Goal: Communication & Community: Answer question/provide support

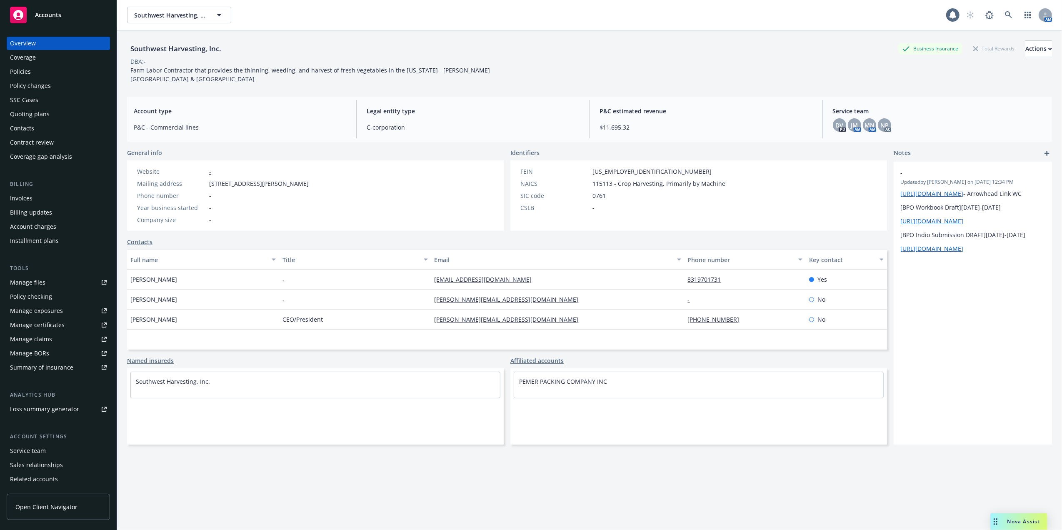
click at [29, 113] on div "Quoting plans" at bounding box center [30, 114] width 40 height 13
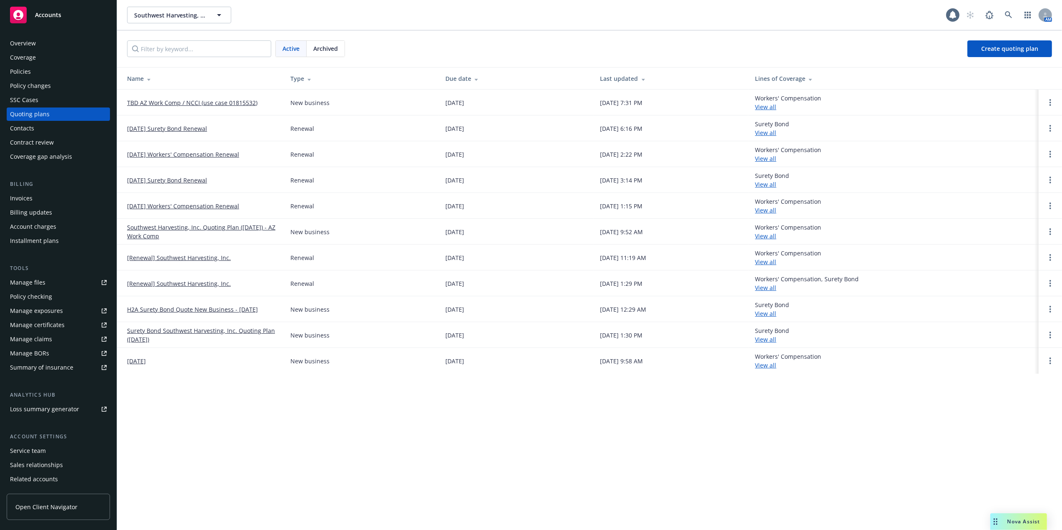
click at [159, 102] on link "TBD AZ Work Comp / NCCI (use case 01815532)" at bounding box center [192, 102] width 130 height 9
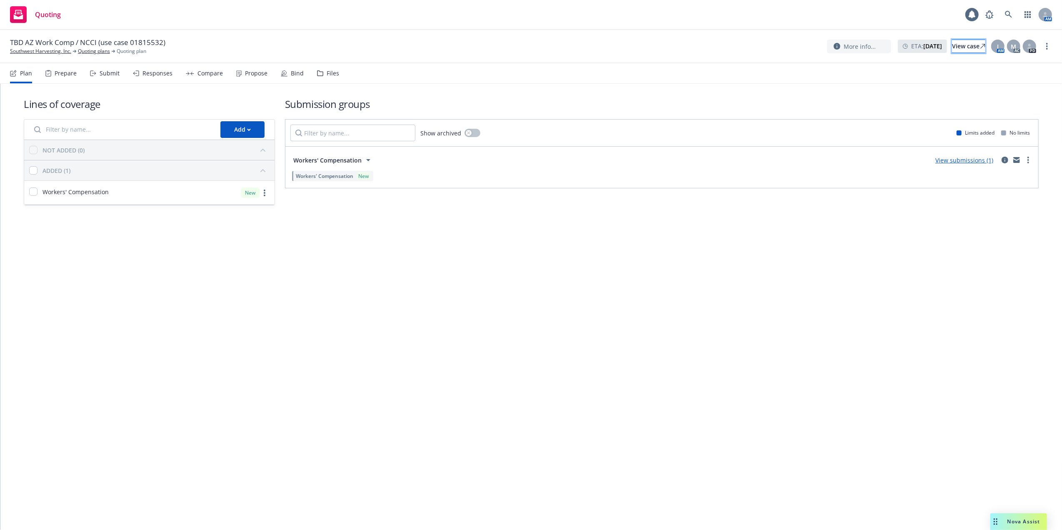
click at [952, 45] on div "View case" at bounding box center [968, 46] width 33 height 13
click at [973, 158] on link "View submissions (1)" at bounding box center [965, 160] width 58 height 8
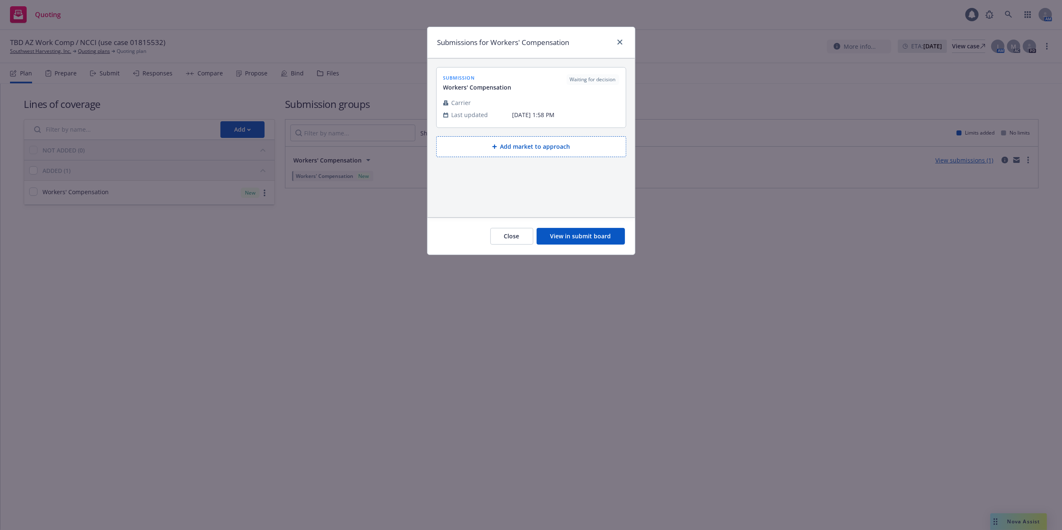
click at [572, 238] on button "View in submit board" at bounding box center [581, 236] width 88 height 17
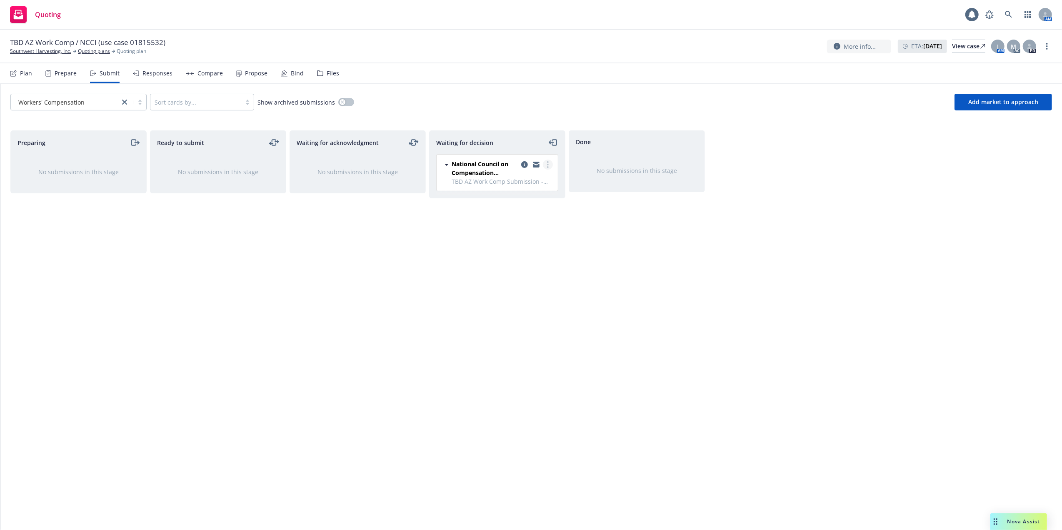
click at [547, 163] on icon "more" at bounding box center [548, 164] width 2 height 7
click at [498, 263] on span "Copy logging email" at bounding box center [505, 265] width 73 height 8
drag, startPoint x: 1019, startPoint y: 519, endPoint x: 1005, endPoint y: 516, distance: 14.1
click at [1019, 518] on span "Nova Assist" at bounding box center [1024, 521] width 33 height 7
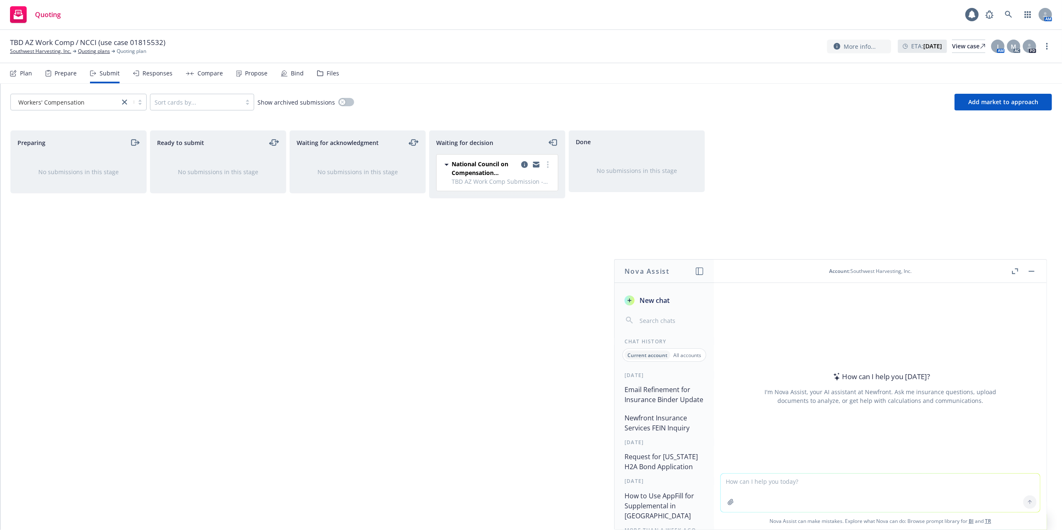
click at [894, 486] on textarea at bounding box center [880, 493] width 319 height 38
paste textarea "Hi Team, I’ve been going off of what I was being told. It looks like we have to…"
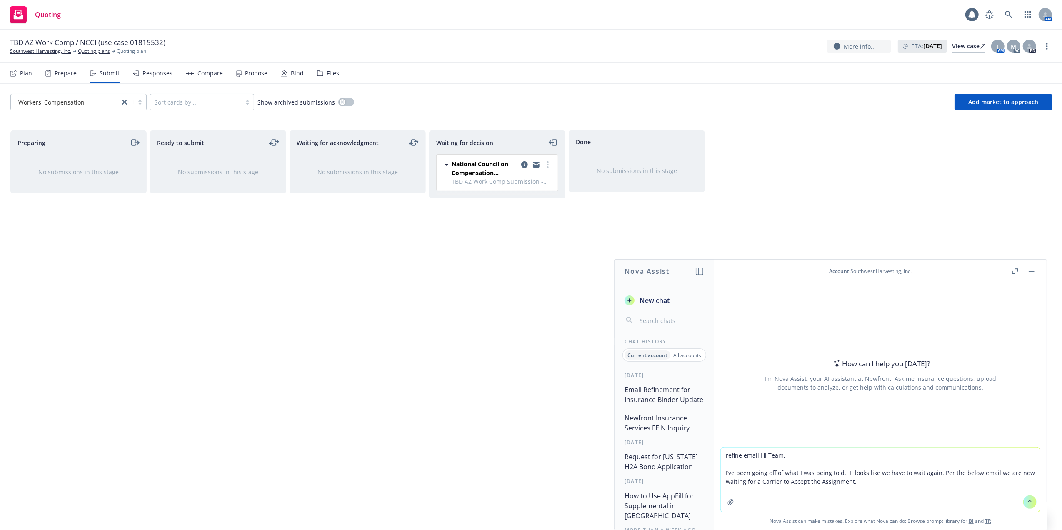
type textarea "refine email Hi Team, I’ve been going off of what I was being told. It looks li…"
click at [1027, 500] on icon at bounding box center [1030, 502] width 6 height 6
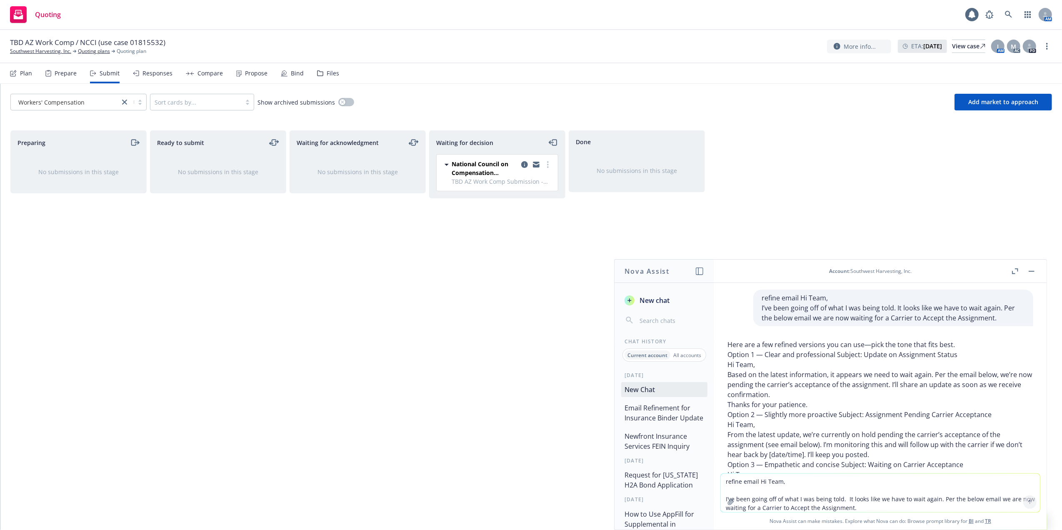
scroll to position [75, 0]
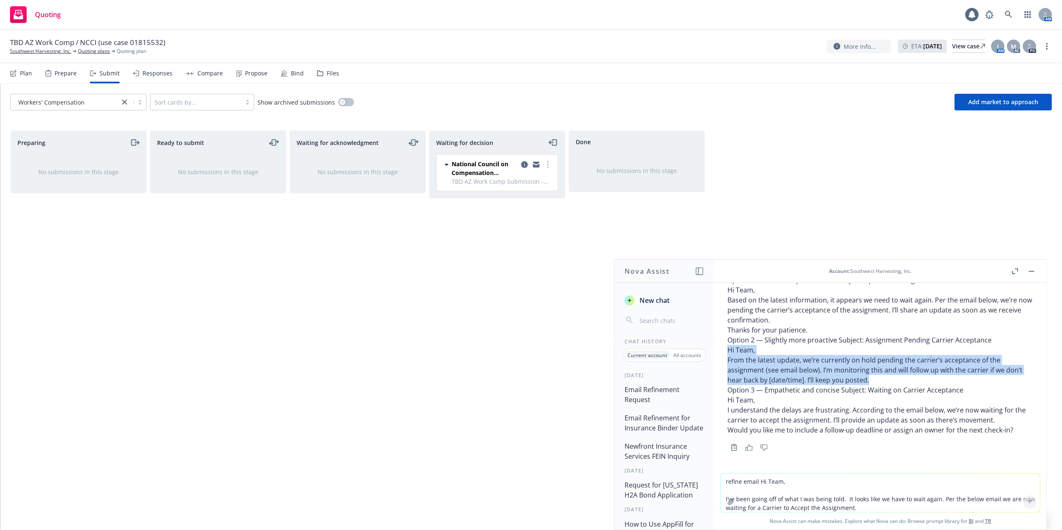
drag, startPoint x: 729, startPoint y: 351, endPoint x: 892, endPoint y: 378, distance: 165.3
click at [892, 378] on div "Here are a few refined versions you can use—pick the tone that fits best. Optio…" at bounding box center [881, 350] width 306 height 170
copy div "Hi Team, From the latest update, we’re currently on hold pending the carrier’s …"
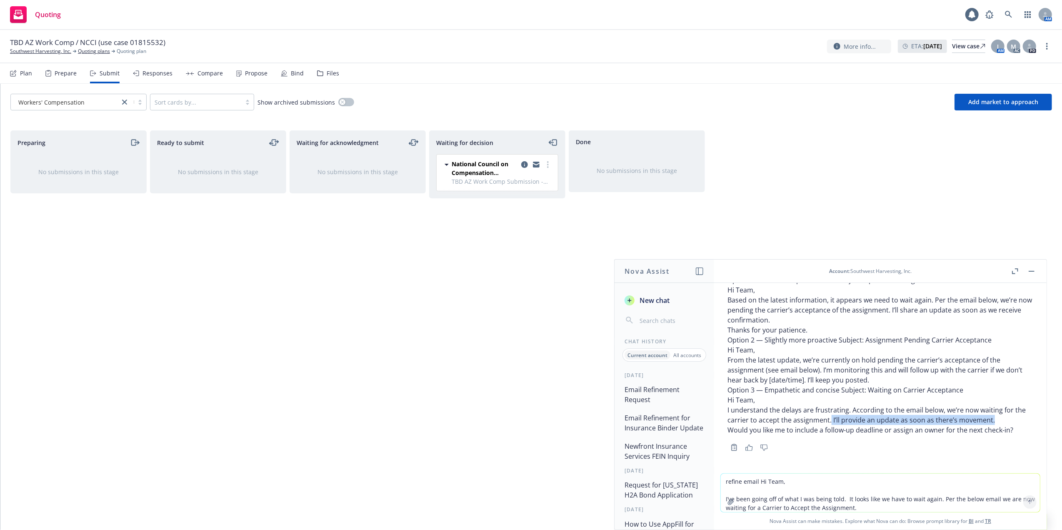
drag, startPoint x: 842, startPoint y: 418, endPoint x: 1003, endPoint y: 417, distance: 160.5
click at [1003, 417] on p "I understand the delays are frustrating. According to the email below, we’re no…" at bounding box center [881, 415] width 306 height 20
copy p "I’ll provide an update as soon as there’s movement."
click at [806, 484] on textarea "refine email Hi Team, I’ve been going off of what I was being told. It looks li…" at bounding box center [880, 493] width 319 height 38
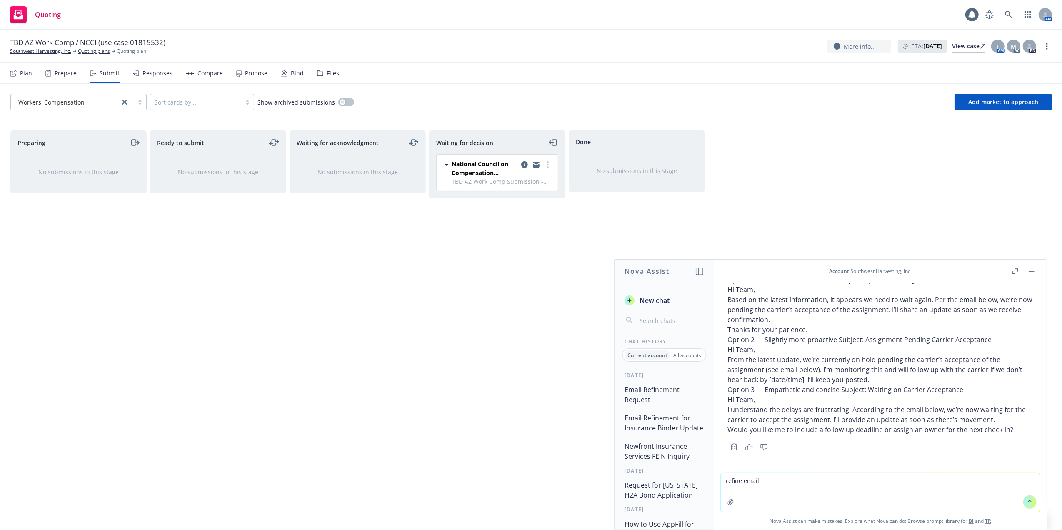
paste textarea "Hi Team, From the latest update, we’re currently on hold pending the carrier’s …"
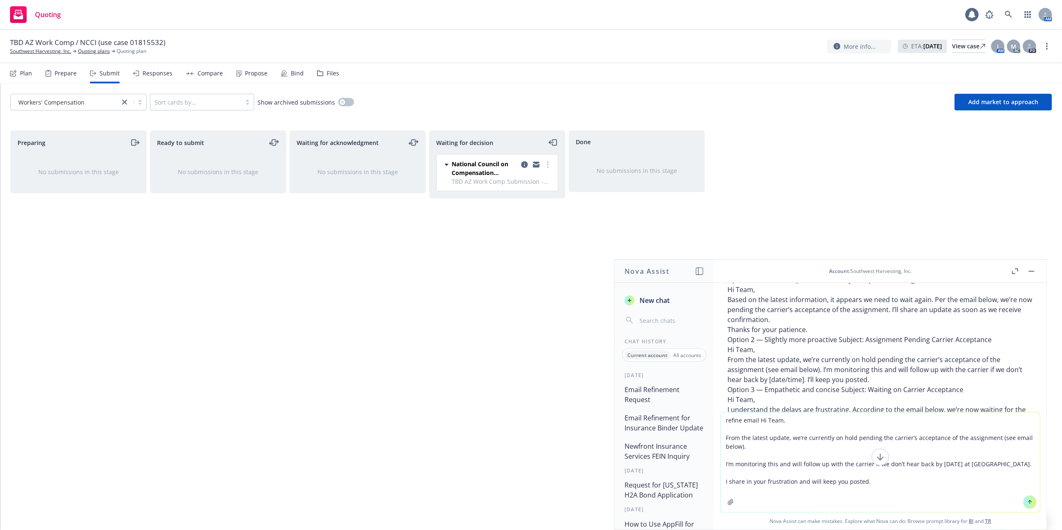
type textarea "refine email Hi Team, From the latest update, we’re currently on hold pending t…"
drag, startPoint x: 1026, startPoint y: 501, endPoint x: 1002, endPoint y: 499, distance: 23.4
click at [1027, 501] on icon at bounding box center [1030, 502] width 6 height 6
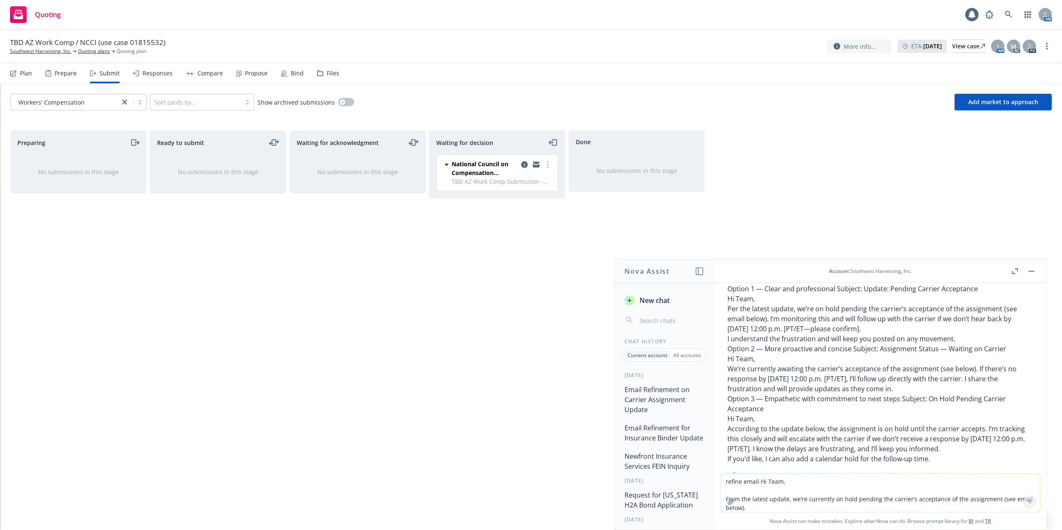
scroll to position [338, 0]
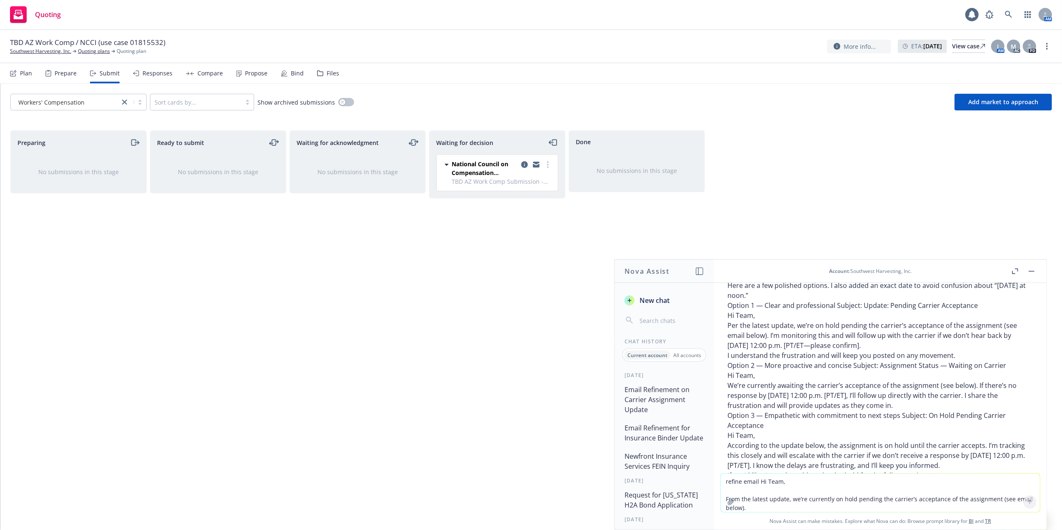
click at [794, 344] on p "Per the latest update, we’re on hold pending the carrier’s acceptance of the as…" at bounding box center [881, 336] width 306 height 30
drag, startPoint x: 756, startPoint y: 344, endPoint x: 727, endPoint y: 344, distance: 28.3
click at [727, 344] on div "Here are a few polished options. I also added an exact date to avoid confusion …" at bounding box center [880, 388] width 319 height 222
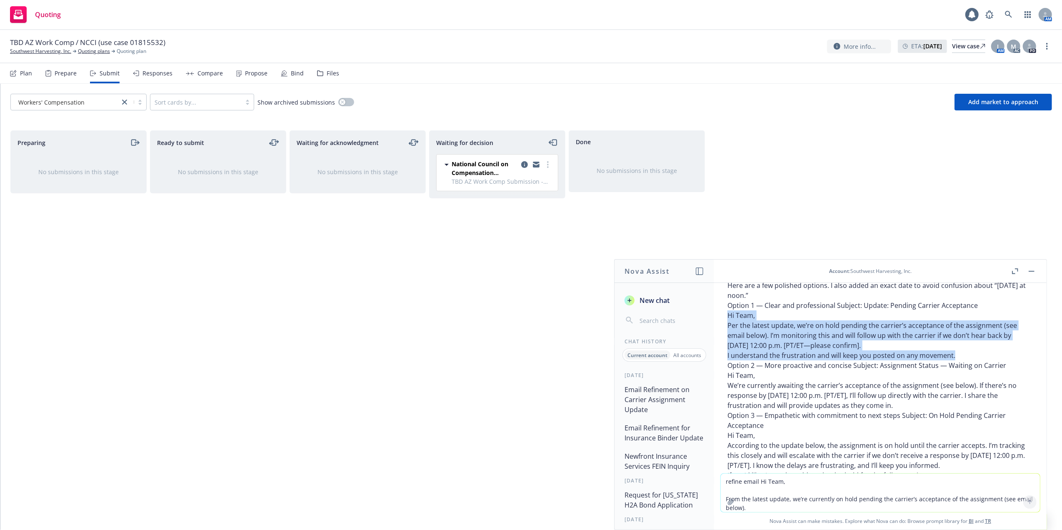
drag, startPoint x: 729, startPoint y: 317, endPoint x: 960, endPoint y: 357, distance: 235.2
click at [960, 357] on div "Here are a few polished options. I also added an exact date to avoid confusion …" at bounding box center [881, 381] width 306 height 200
copy div "Hi Team, Per the latest update, we’re on hold pending the carrier’s acceptance …"
click at [1030, 268] on button "button" at bounding box center [1032, 271] width 10 height 10
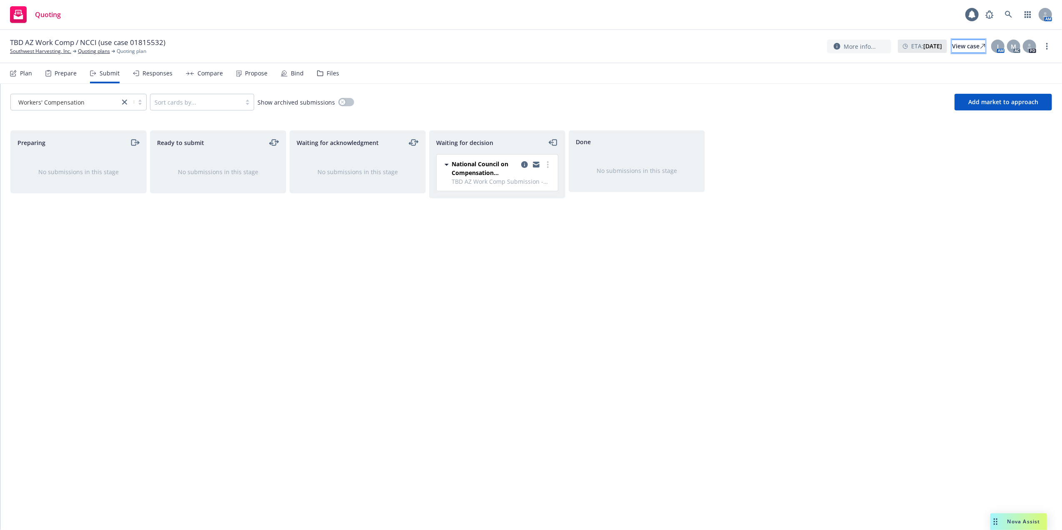
click at [960, 44] on div "View case" at bounding box center [968, 46] width 33 height 13
click at [952, 42] on div "View case" at bounding box center [968, 46] width 33 height 13
click at [1027, 520] on span "Nova Assist" at bounding box center [1024, 521] width 33 height 7
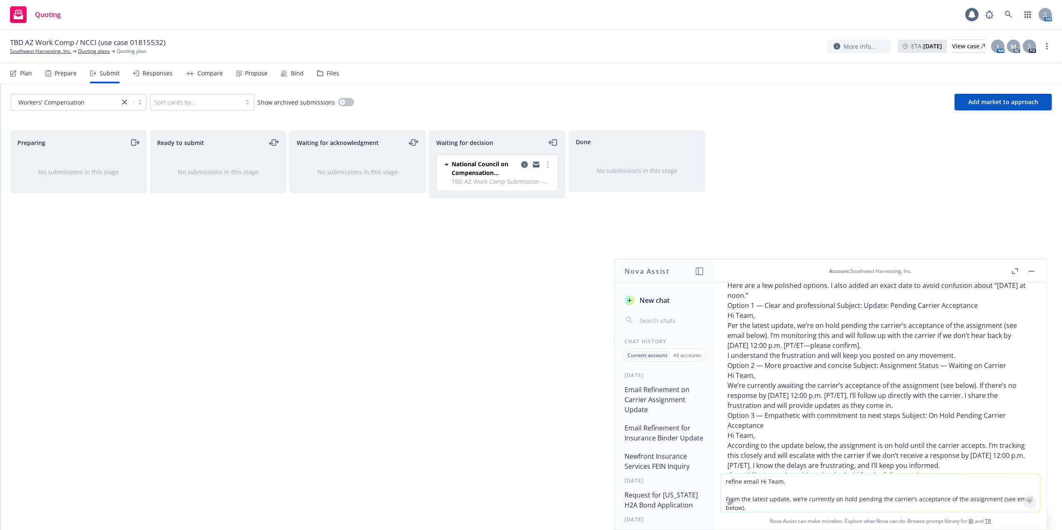
click at [871, 486] on textarea "refine email Hi Team, From the latest update, we’re currently on hold pending t…" at bounding box center [880, 493] width 319 height 38
type textarea "R"
paste textarea "The above-referenced assigned risk application may meet the underwriting requir…"
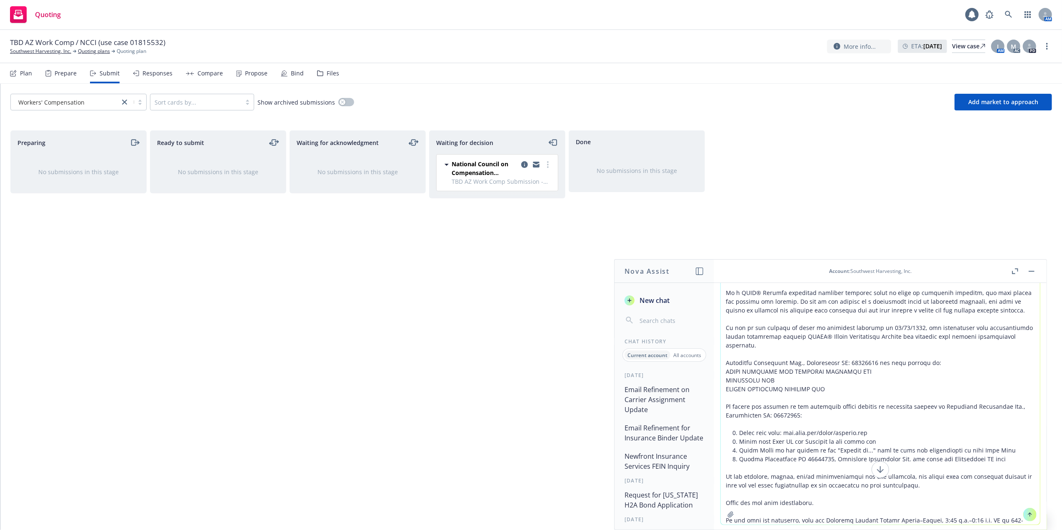
scroll to position [116, 0]
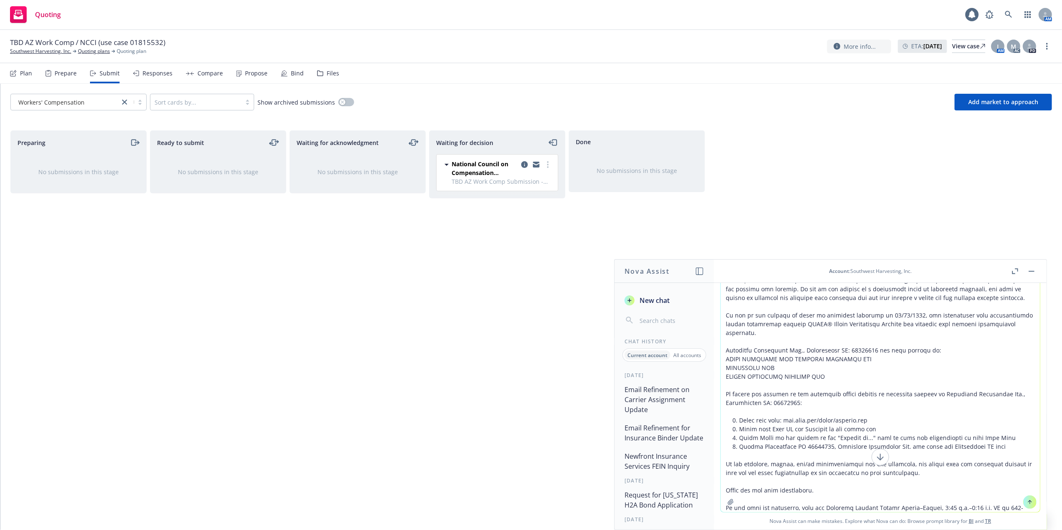
type textarea "forwarding response to insured The above-referenced assigned risk application m…"
click at [1027, 499] on icon at bounding box center [1030, 502] width 6 height 6
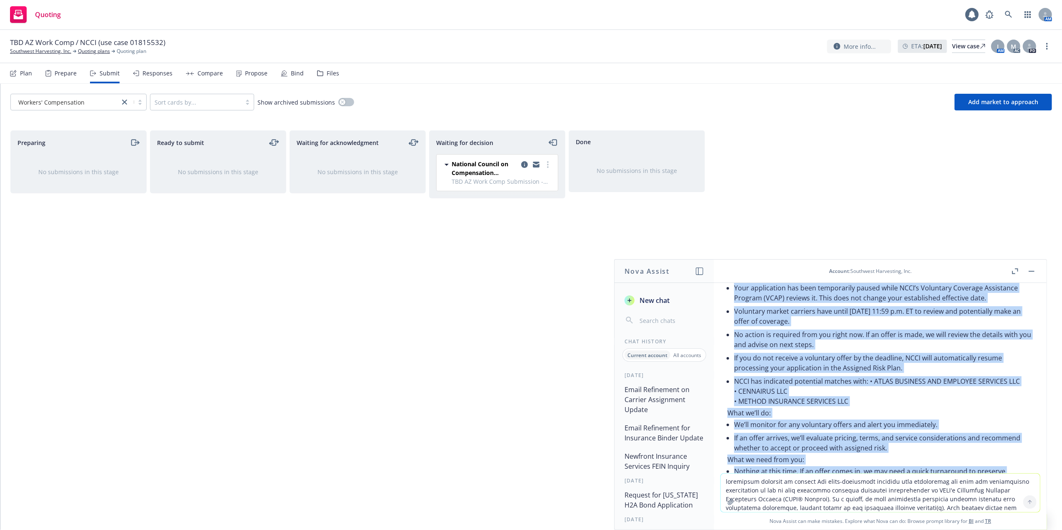
scroll to position [1069, 0]
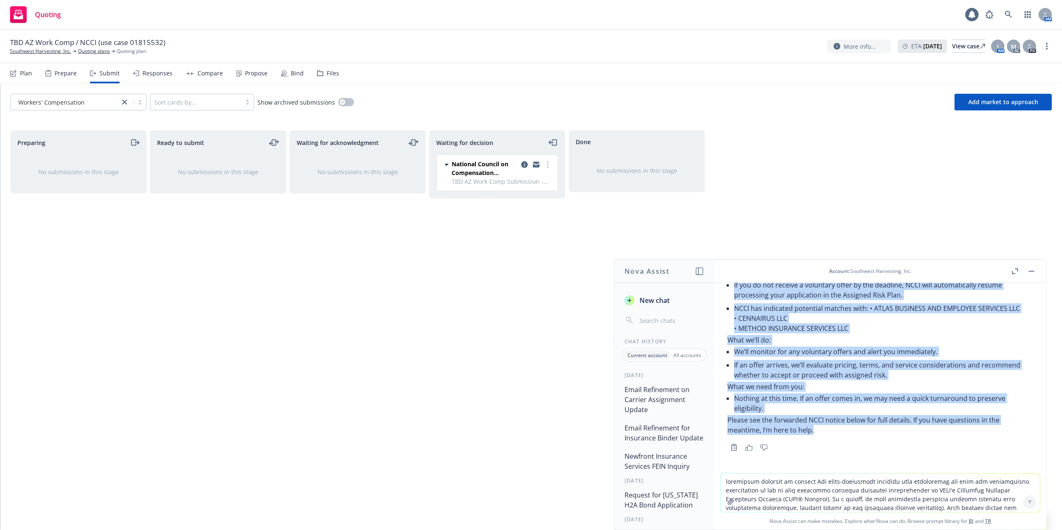
drag, startPoint x: 729, startPoint y: 386, endPoint x: 828, endPoint y: 429, distance: 108.1
click at [828, 429] on div "Here’s a concise, client‑facing note you can use when forwarding the NCCI messa…" at bounding box center [881, 291] width 306 height 287
copy div "Hi [Client Name], I’m forwarding an update from NCCI regarding your assigned ri…"
click at [43, 49] on link "Southwest Harvesting, Inc." at bounding box center [40, 52] width 61 height 8
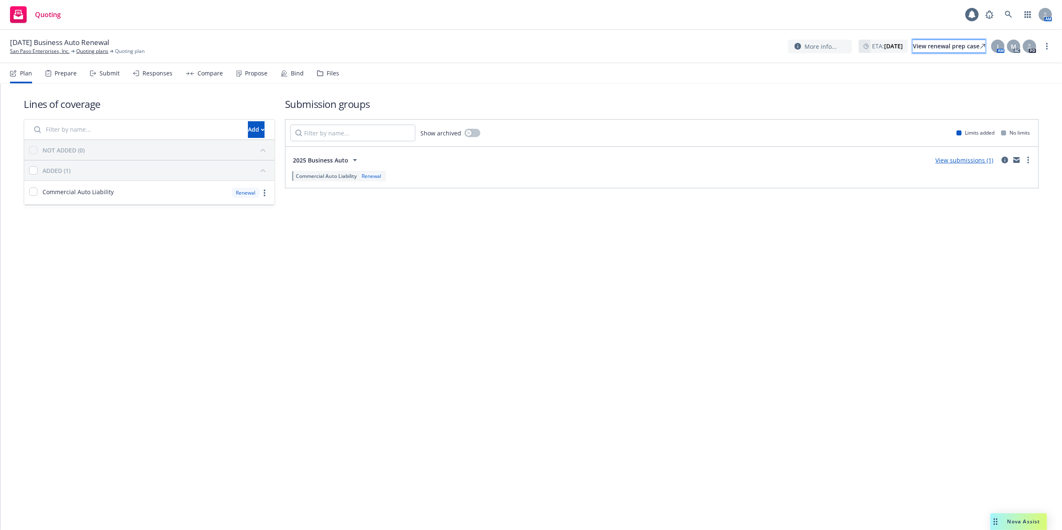
click at [919, 45] on div "View renewal prep case" at bounding box center [949, 46] width 73 height 13
click at [1009, 13] on icon at bounding box center [1008, 14] width 7 height 7
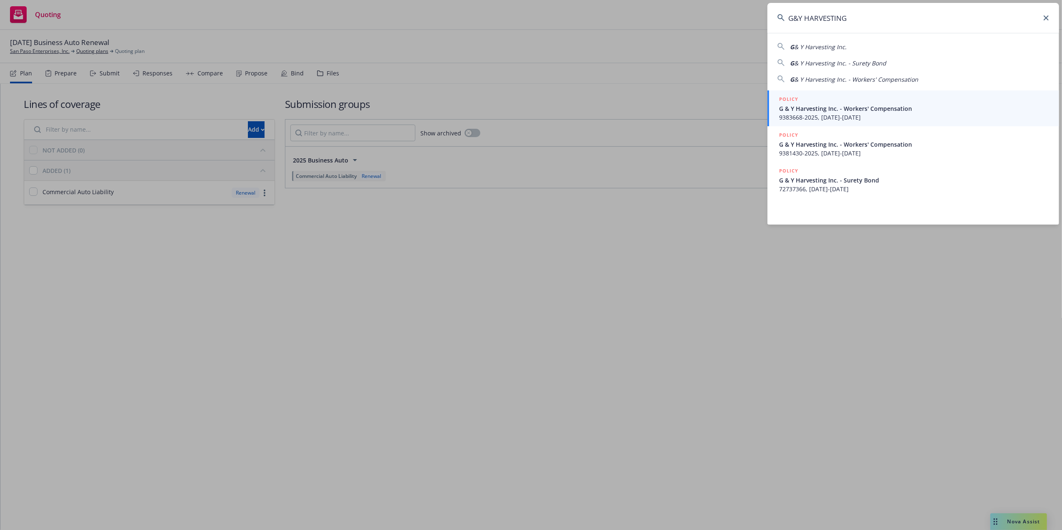
type input "G&Y HARVESTING"
click at [813, 108] on span "G & Y Harvesting Inc. - Workers' Compensation" at bounding box center [914, 108] width 270 height 9
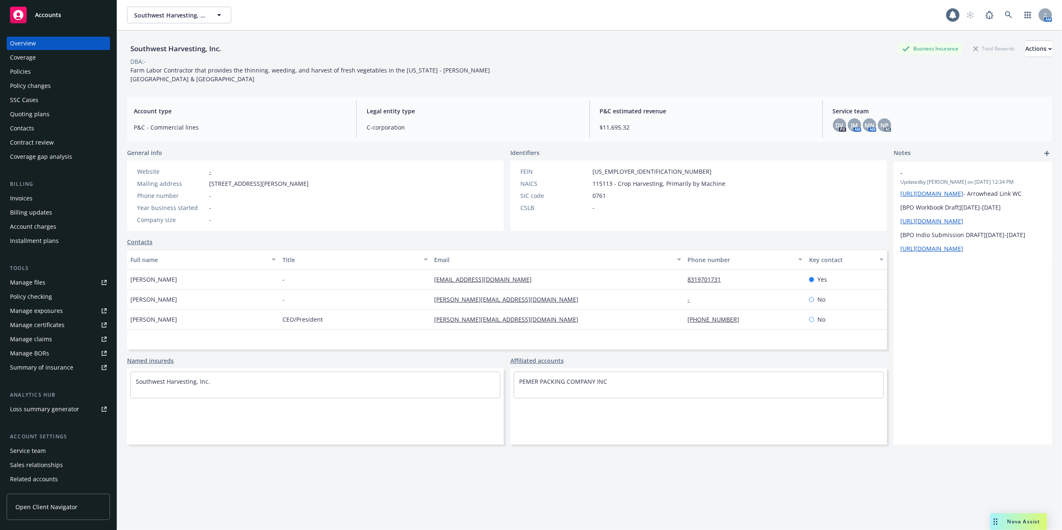
click at [27, 125] on div "Contacts" at bounding box center [22, 128] width 24 height 13
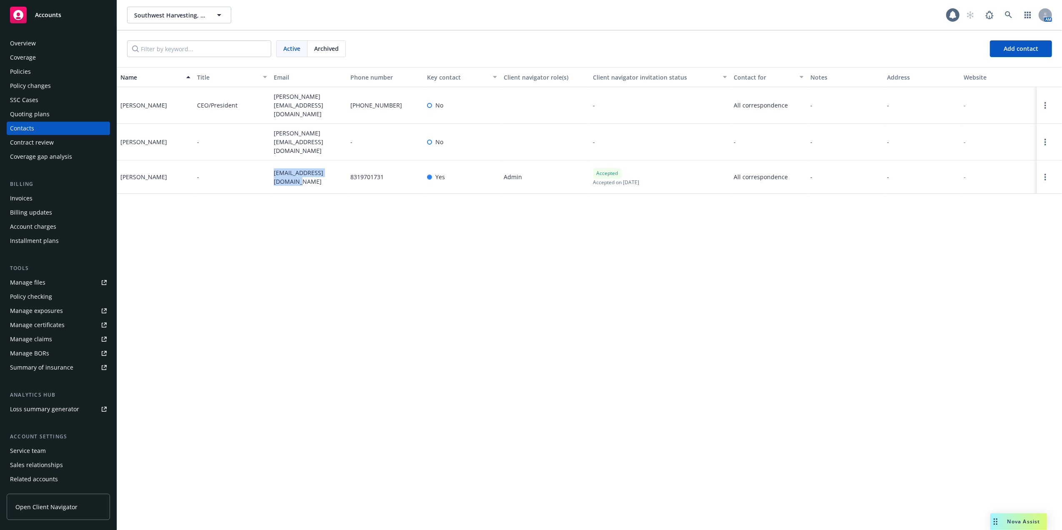
drag, startPoint x: 272, startPoint y: 162, endPoint x: 286, endPoint y: 175, distance: 19.5
click at [286, 175] on div "petejr@swharvesting.com" at bounding box center [309, 176] width 77 height 33
copy span "petejr@swharvesting.com"
click at [1007, 13] on icon at bounding box center [1009, 15] width 8 height 8
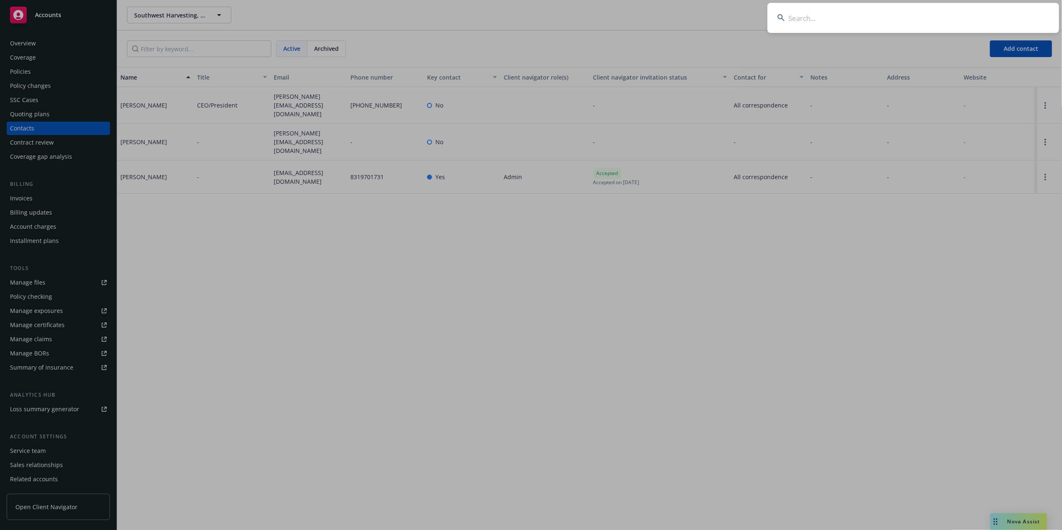
click at [814, 18] on input at bounding box center [914, 18] width 292 height 30
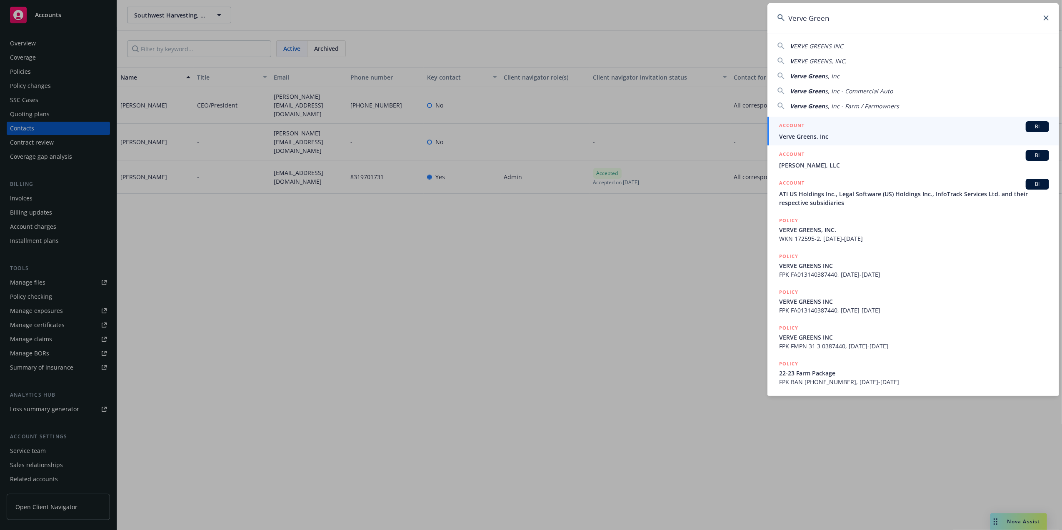
type input "Verve Green"
click at [808, 136] on span "Verve Greens, Inc" at bounding box center [914, 136] width 270 height 9
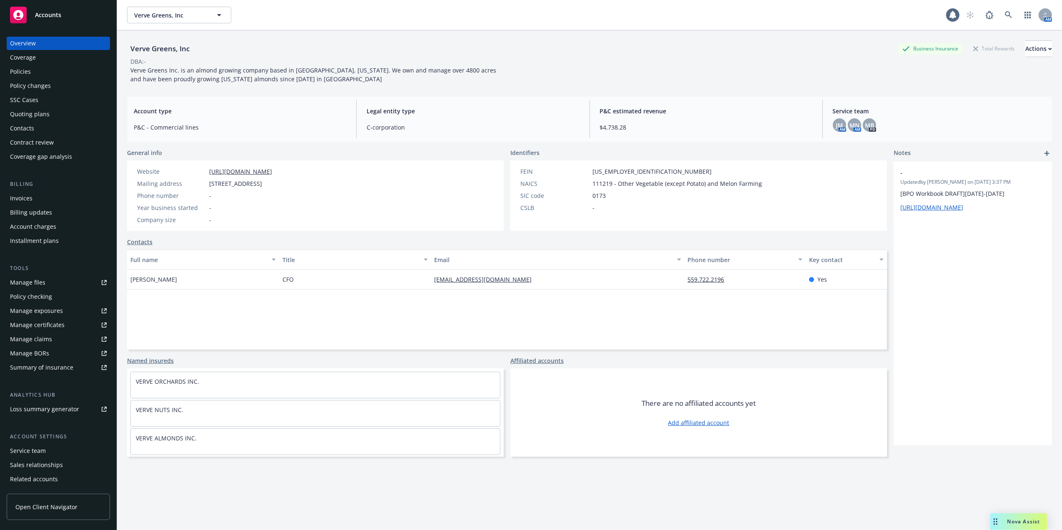
drag, startPoint x: 18, startPoint y: 70, endPoint x: 22, endPoint y: 72, distance: 4.5
click at [18, 70] on div "Policies" at bounding box center [20, 71] width 21 height 13
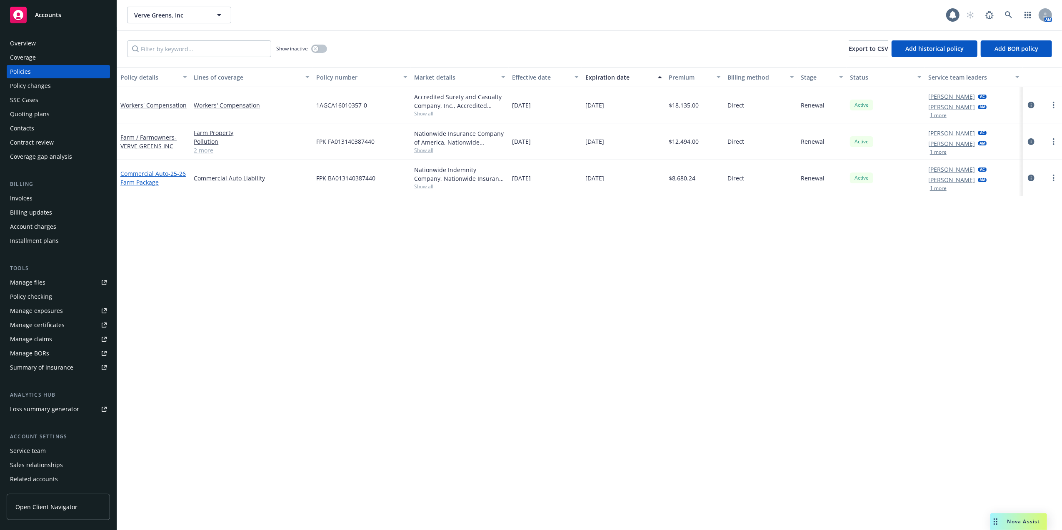
click at [147, 174] on link "Commercial Auto - 25-26 Farm Package" at bounding box center [152, 178] width 65 height 17
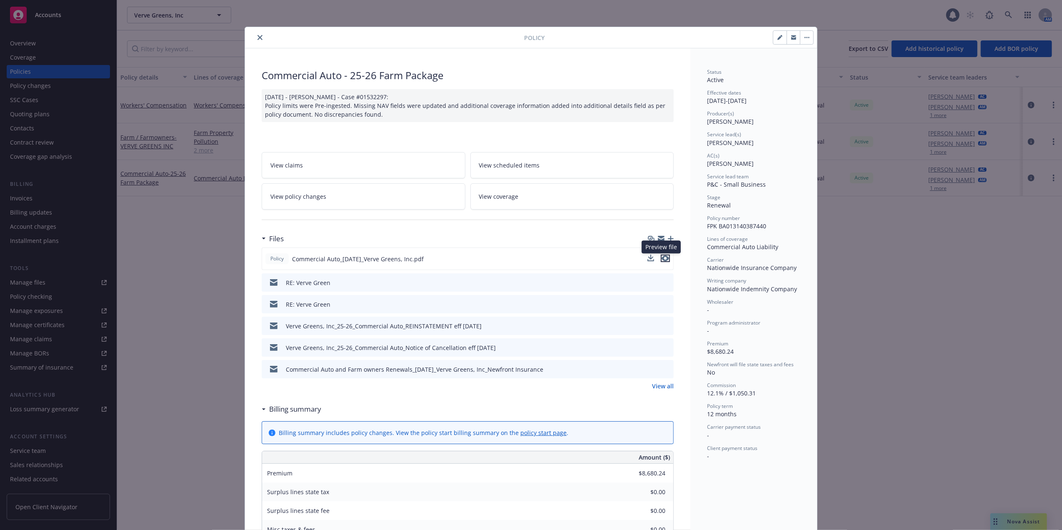
click at [662, 258] on icon "preview file" at bounding box center [666, 258] width 8 height 6
click at [258, 38] on icon "close" at bounding box center [260, 37] width 5 height 5
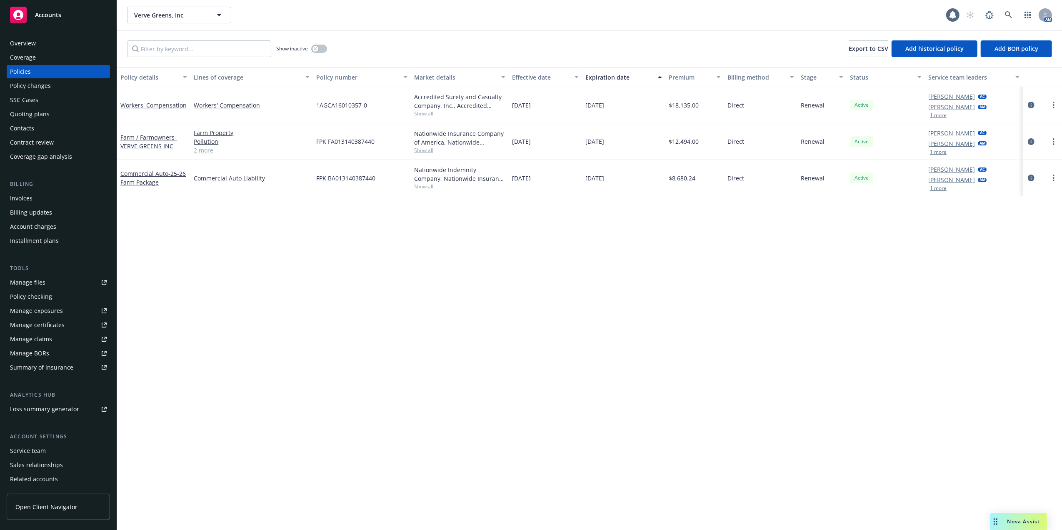
click at [29, 128] on div "Contacts" at bounding box center [22, 128] width 24 height 13
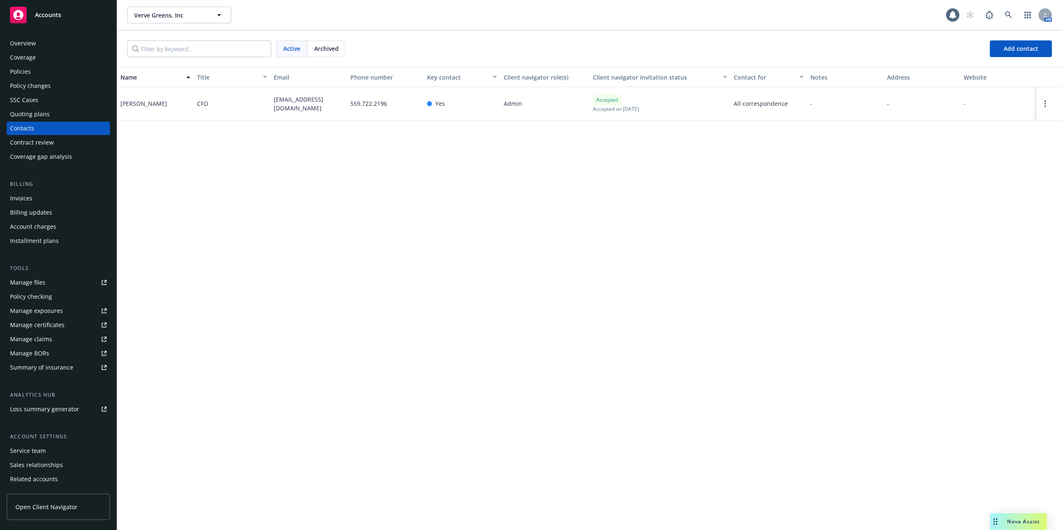
click at [43, 69] on div "Policies" at bounding box center [58, 71] width 97 height 13
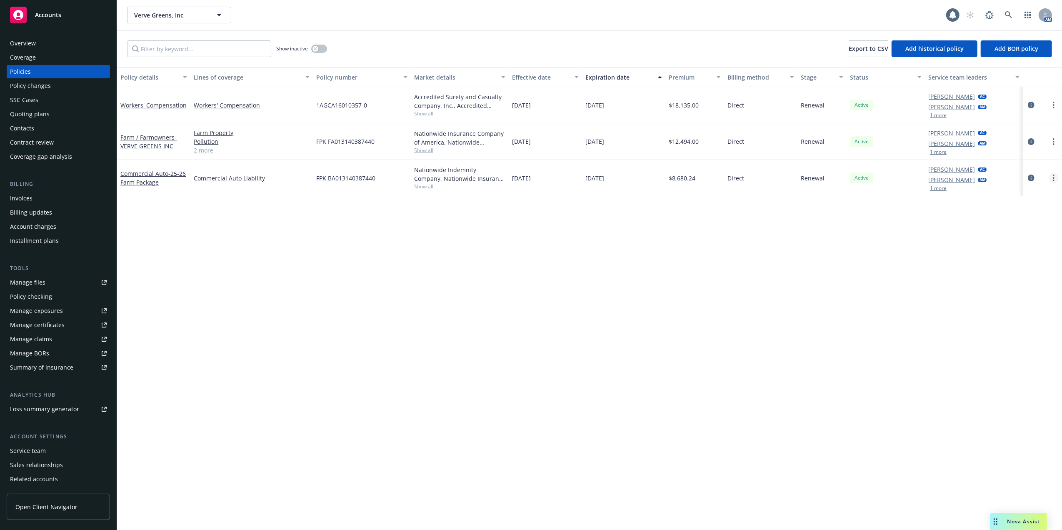
click at [1054, 177] on icon "more" at bounding box center [1054, 178] width 2 height 7
click at [983, 294] on link "Copy logging email" at bounding box center [1010, 295] width 98 height 17
click at [1007, 13] on icon at bounding box center [1009, 15] width 8 height 8
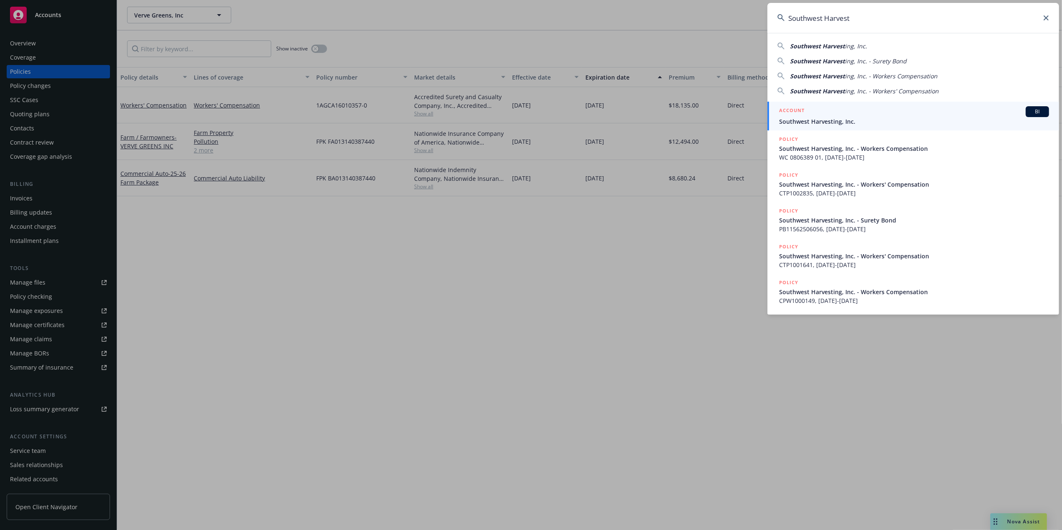
type input "Southwest Harvest"
click at [814, 122] on span "Southwest Harvesting, Inc." at bounding box center [914, 121] width 270 height 9
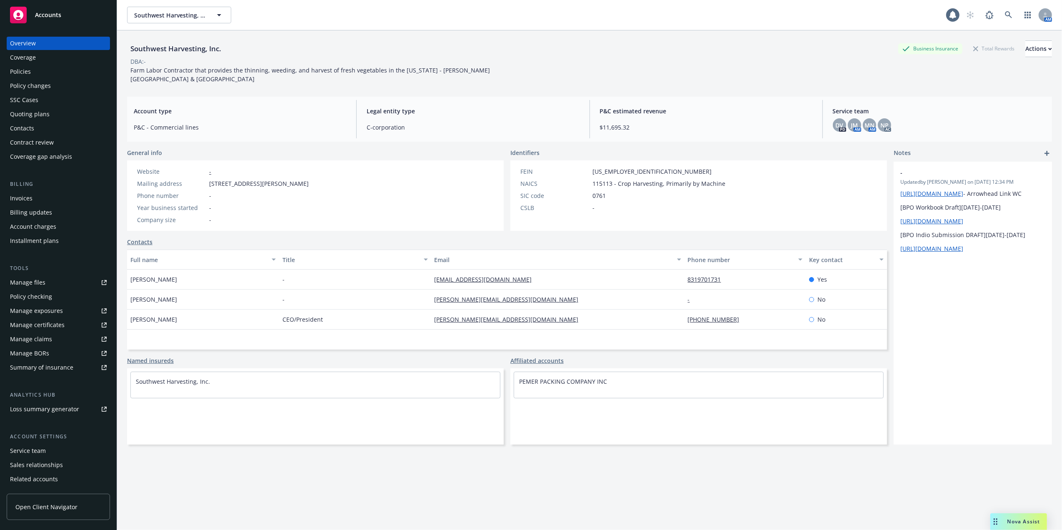
click at [34, 68] on div "Policies" at bounding box center [58, 71] width 97 height 13
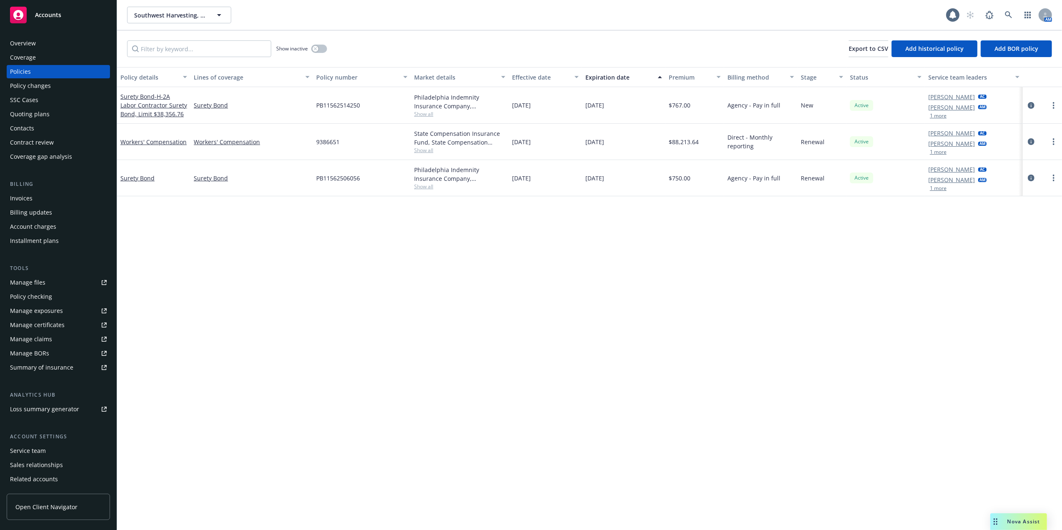
click at [42, 111] on div "Quoting plans" at bounding box center [30, 114] width 40 height 13
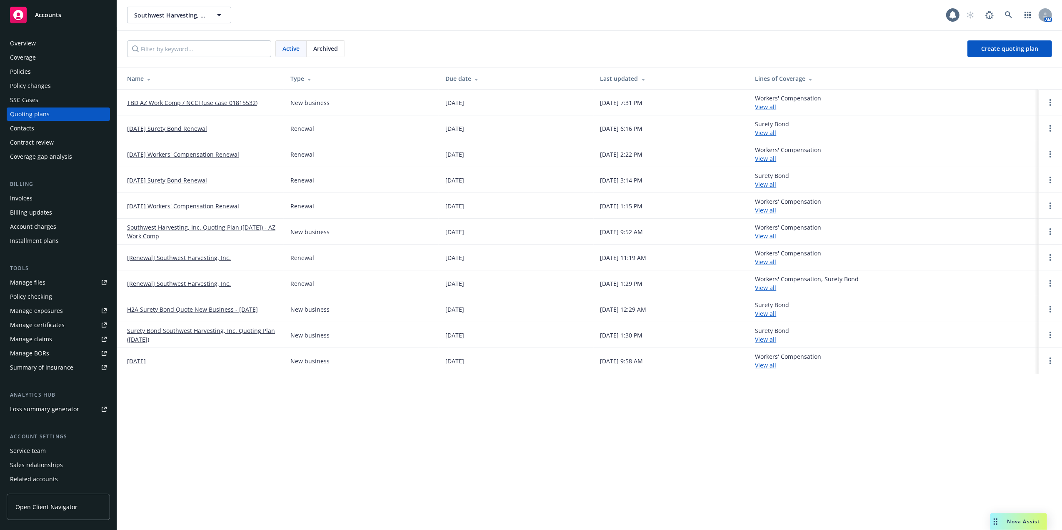
drag, startPoint x: 201, startPoint y: 100, endPoint x: 215, endPoint y: 91, distance: 16.9
click at [201, 99] on link "TBD AZ Work Comp / NCCI (use case 01815532)" at bounding box center [192, 102] width 130 height 9
